Goal: Register for event/course

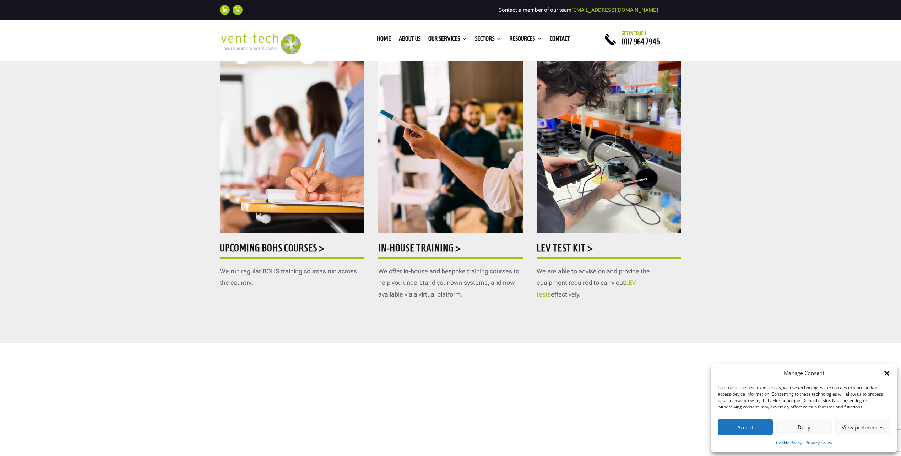
scroll to position [355, 0]
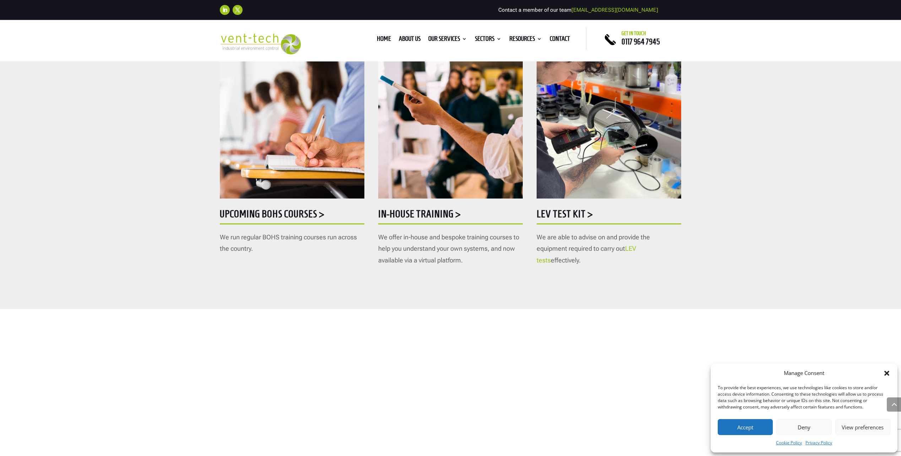
click at [633, 248] on link "LEV tests" at bounding box center [585, 254] width 99 height 19
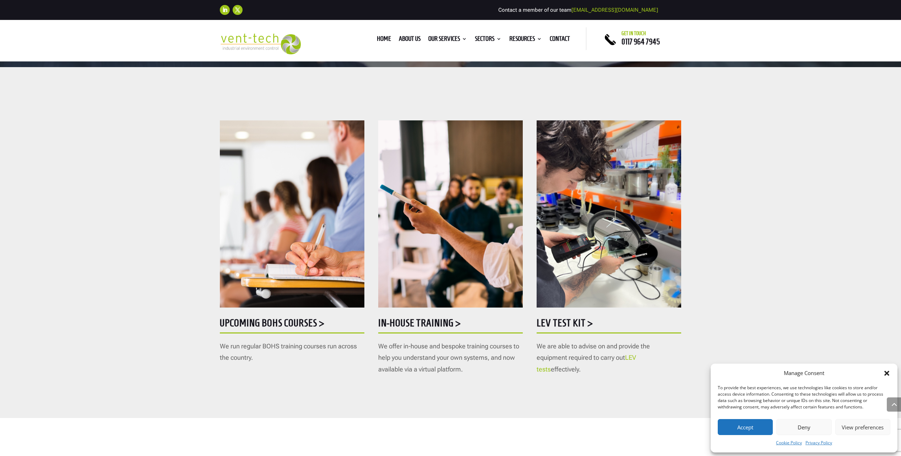
scroll to position [320, 0]
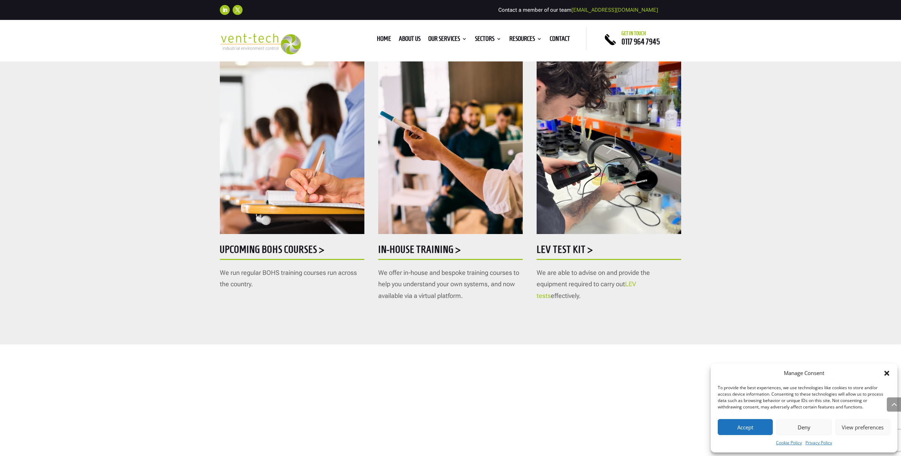
click at [577, 245] on h5 "LEV Test Kit >" at bounding box center [608, 251] width 144 height 14
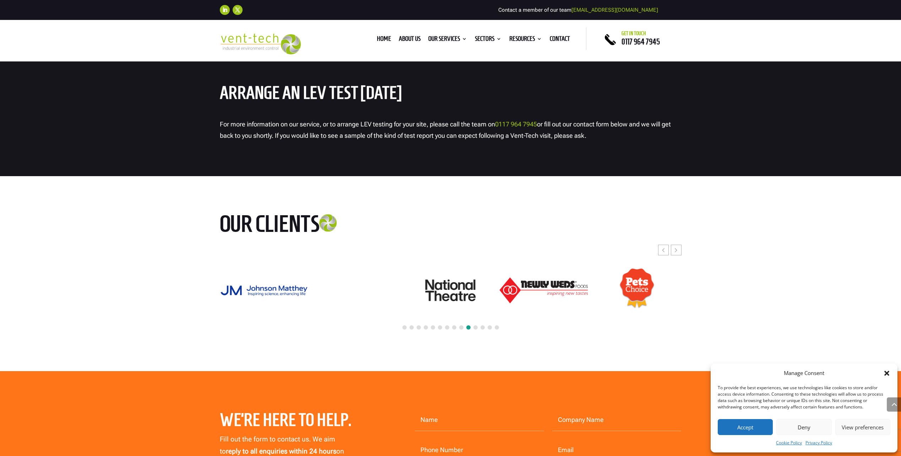
scroll to position [3195, 0]
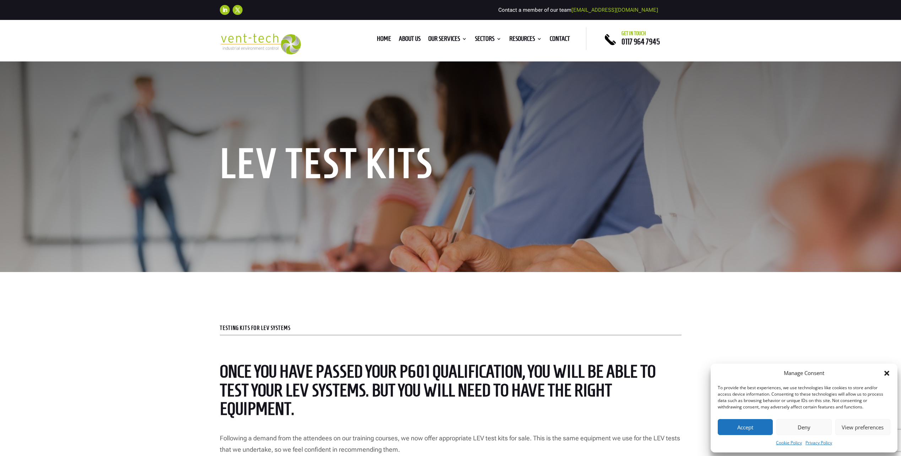
click at [805, 432] on button "Deny" at bounding box center [803, 427] width 55 height 16
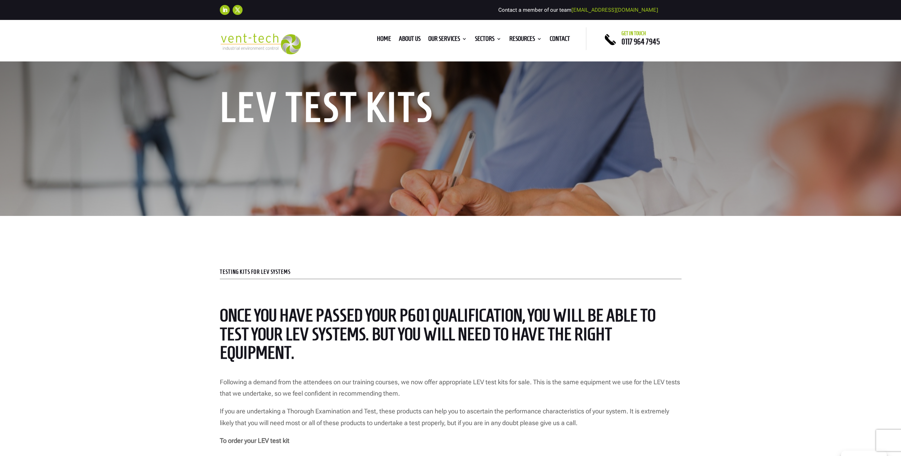
scroll to position [213, 0]
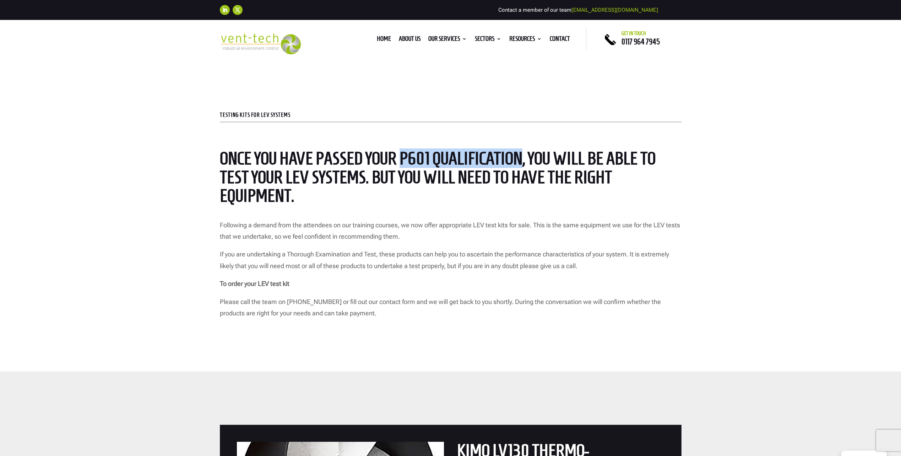
drag, startPoint x: 398, startPoint y: 158, endPoint x: 520, endPoint y: 153, distance: 122.9
click at [520, 153] on span "Once you have passed your P601 qualification, you will be able to test your LEV…" at bounding box center [438, 176] width 436 height 57
drag, startPoint x: 520, startPoint y: 153, endPoint x: 494, endPoint y: 153, distance: 26.6
click at [459, 215] on div "Once you have passed your P601 qualification, you will be able to test your LEV…" at bounding box center [451, 228] width 462 height 159
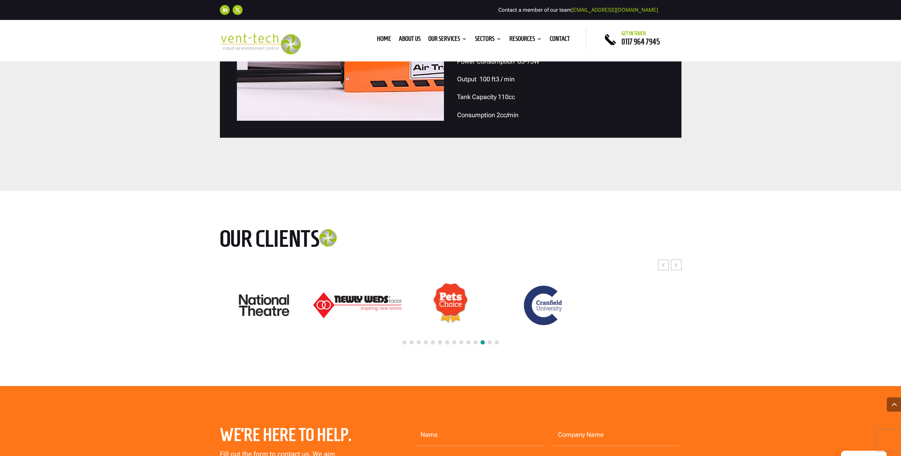
scroll to position [2095, 0]
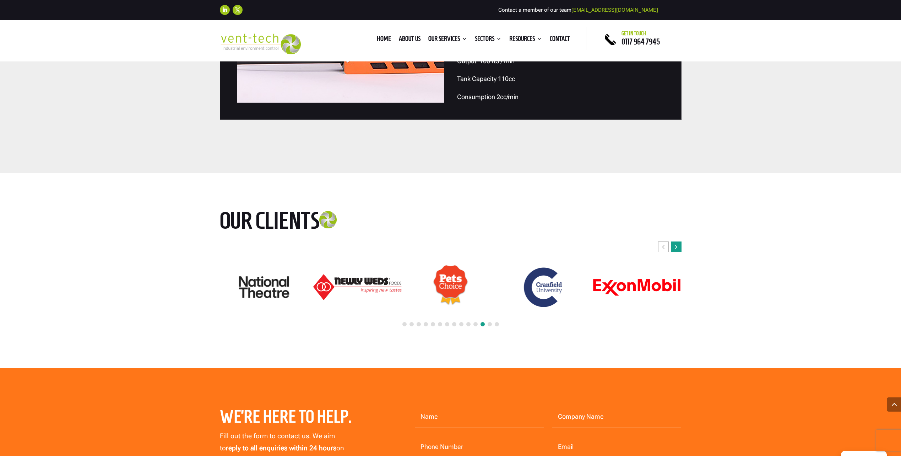
click at [678, 248] on div "Next slide" at bounding box center [676, 246] width 11 height 11
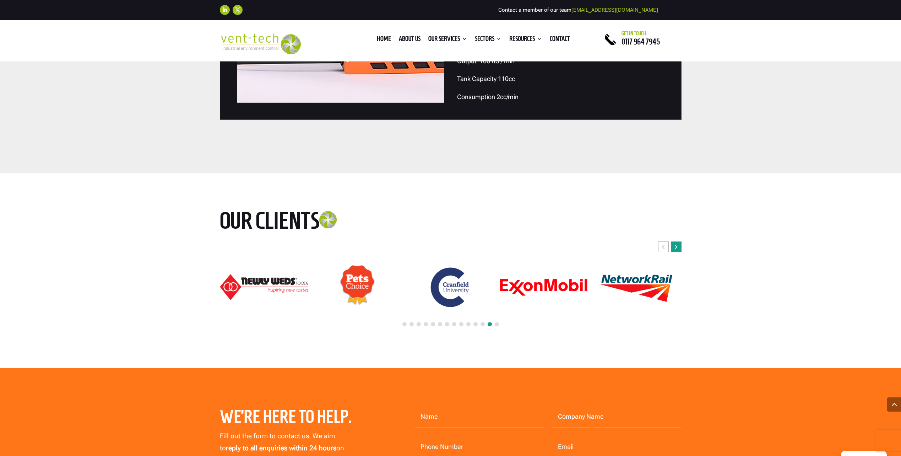
click at [678, 248] on div "Next slide" at bounding box center [676, 246] width 11 height 11
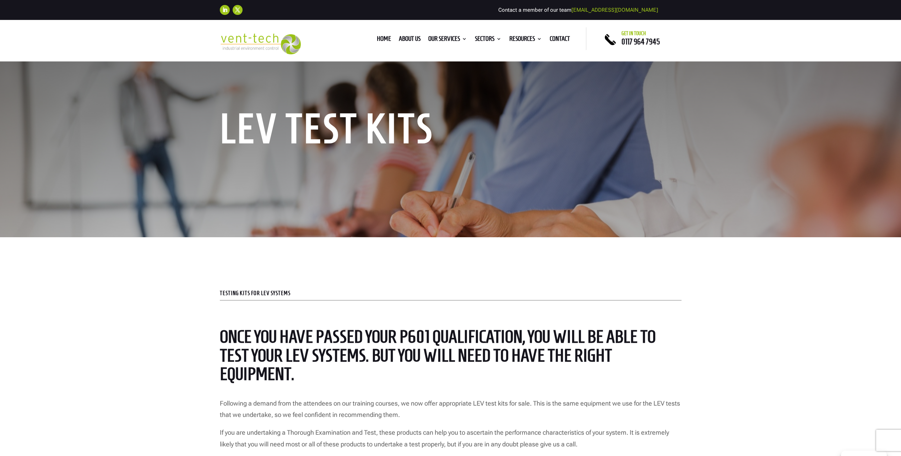
scroll to position [0, 0]
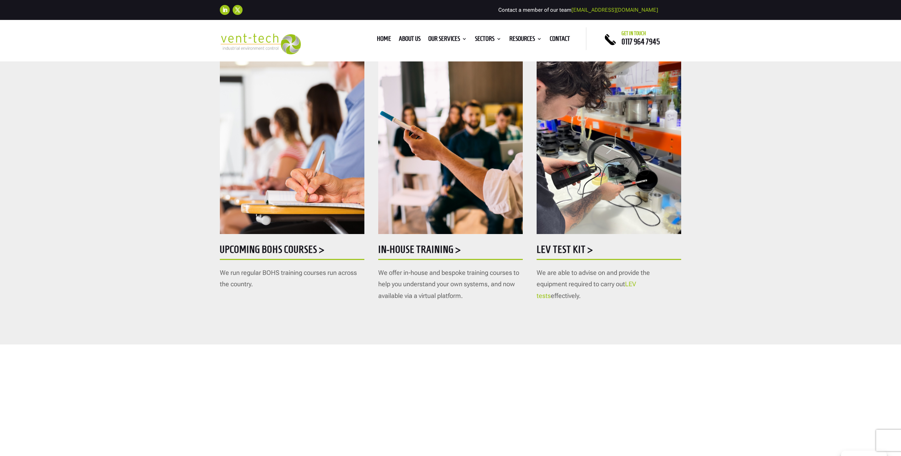
click at [285, 251] on h5 "Upcoming BOHS courses >" at bounding box center [292, 251] width 144 height 14
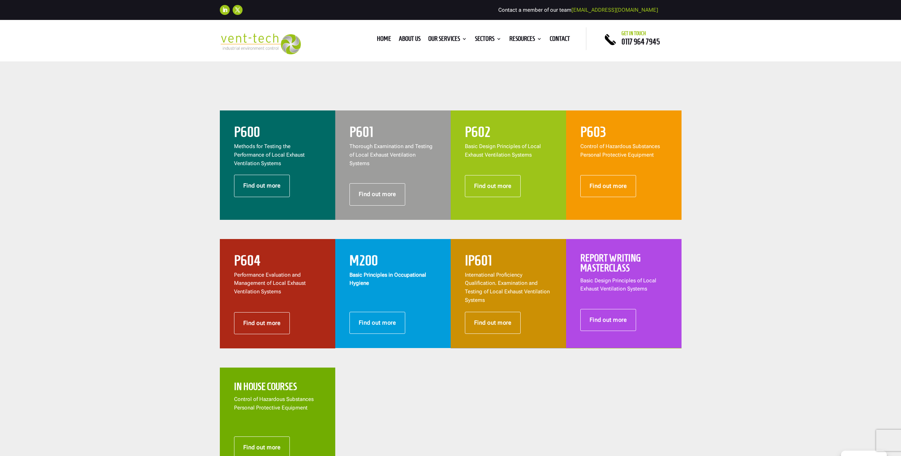
scroll to position [249, 0]
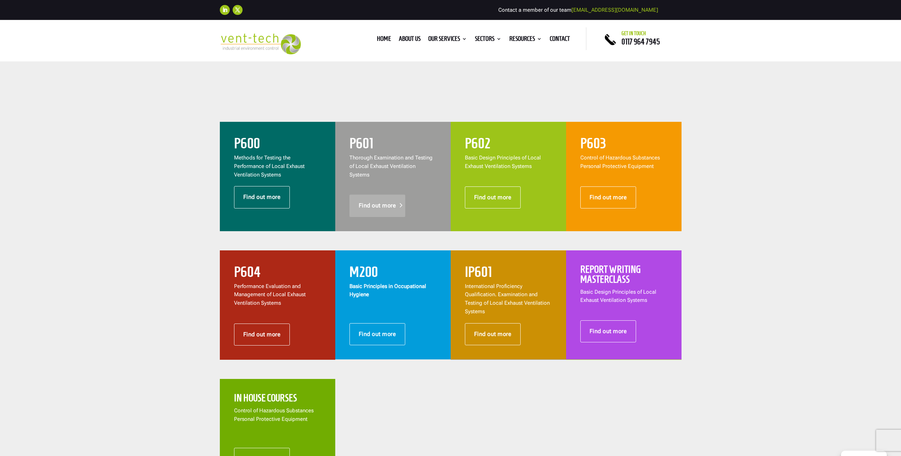
click at [384, 195] on link "Find out more" at bounding box center [377, 206] width 56 height 22
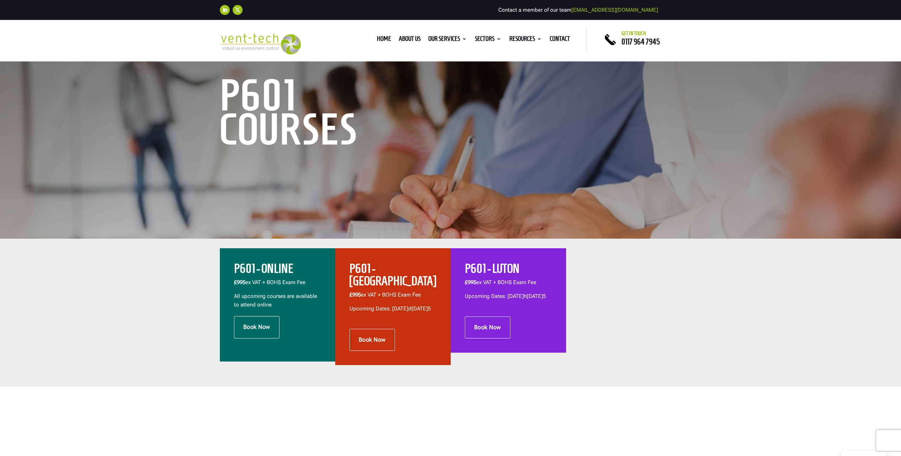
scroll to position [71, 0]
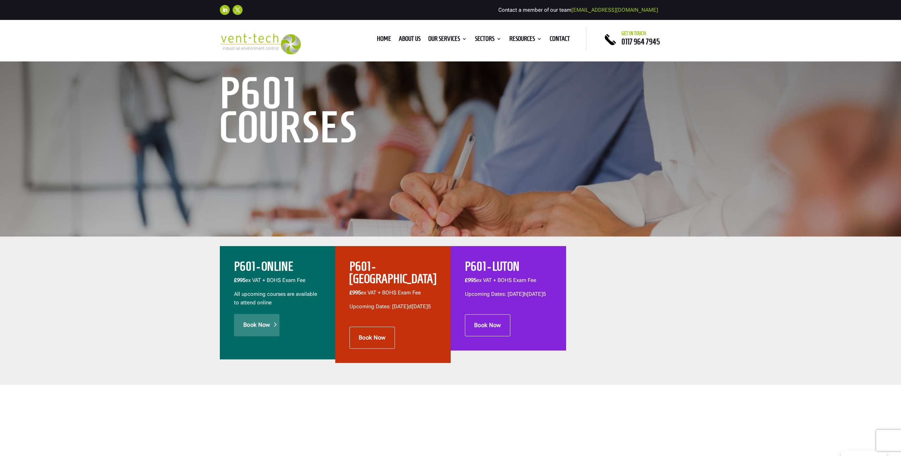
click at [263, 330] on link "Book Now" at bounding box center [256, 325] width 45 height 22
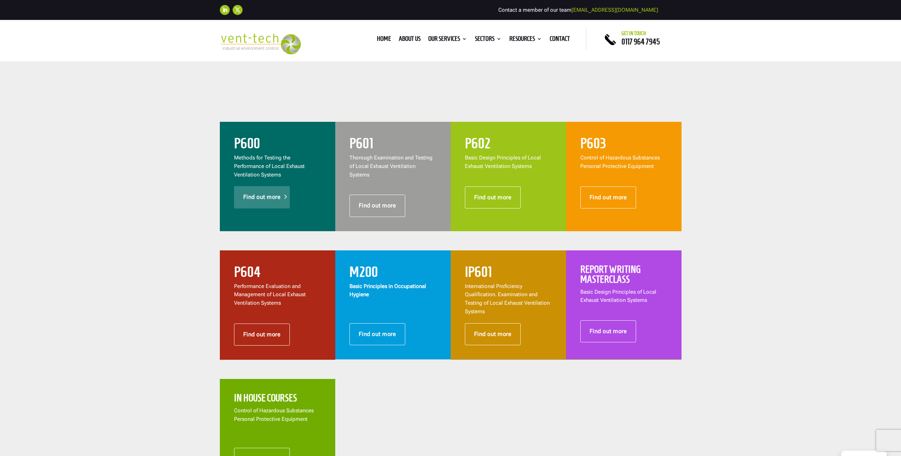
click at [254, 199] on link "Find out more" at bounding box center [262, 197] width 56 height 22
